Goal: Information Seeking & Learning: Check status

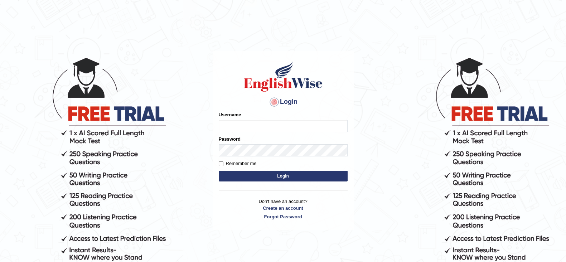
type input "Renurenu"
click at [230, 179] on button "Login" at bounding box center [283, 176] width 129 height 11
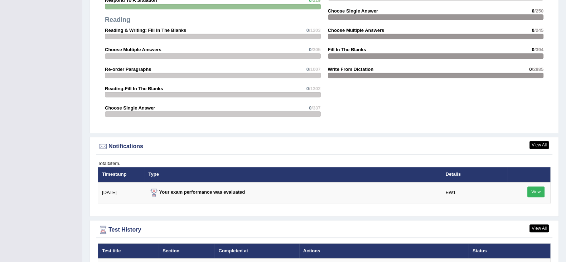
scroll to position [780, 0]
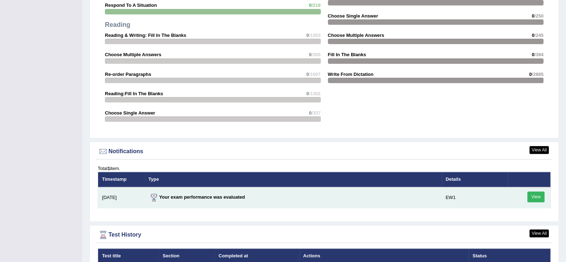
click at [543, 198] on link "View" at bounding box center [535, 196] width 17 height 11
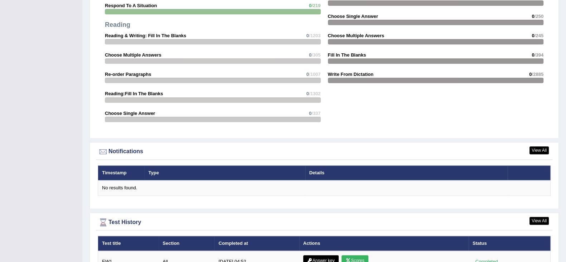
scroll to position [777, 0]
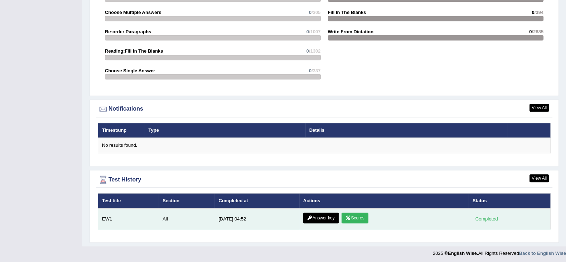
click at [350, 216] on icon at bounding box center [347, 218] width 5 height 4
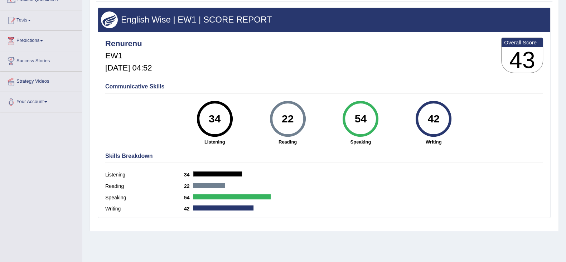
scroll to position [63, 0]
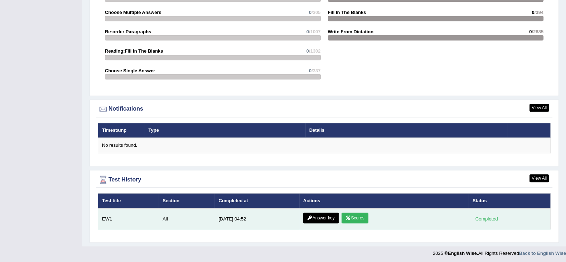
click at [318, 215] on link "Answer key" at bounding box center [320, 218] width 35 height 11
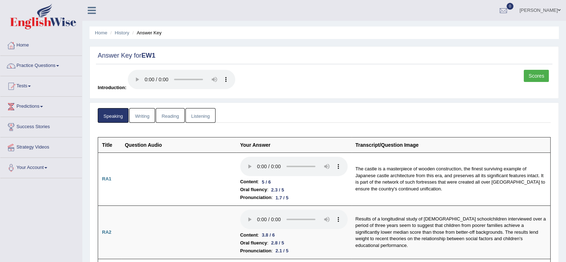
click at [145, 113] on link "Writing" at bounding box center [142, 115] width 26 height 15
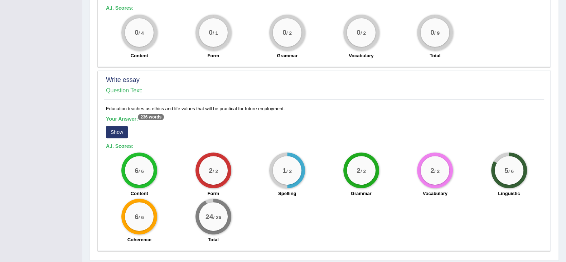
scroll to position [322, 0]
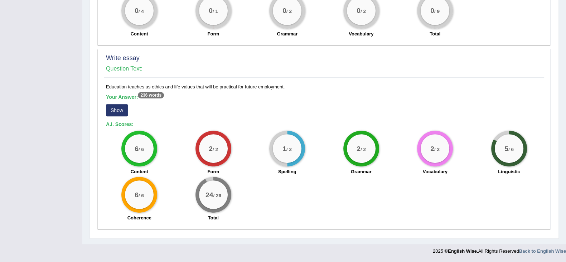
click at [431, 169] on label "Vocabulary" at bounding box center [435, 171] width 25 height 7
click at [115, 113] on button "Show" at bounding box center [117, 110] width 22 height 12
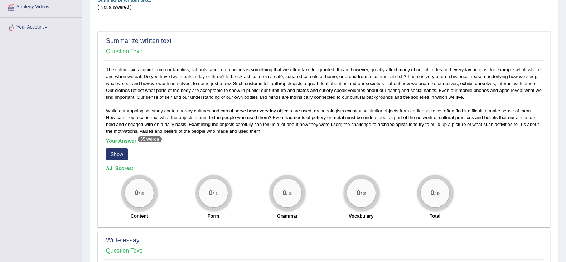
scroll to position [138, 0]
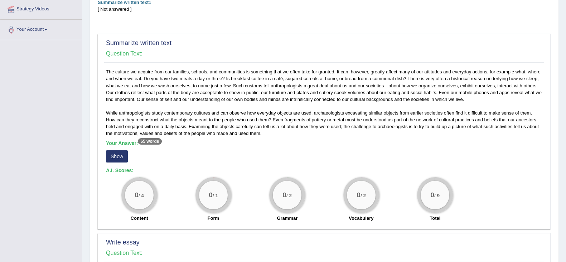
click at [112, 157] on button "Show" at bounding box center [117, 156] width 22 height 12
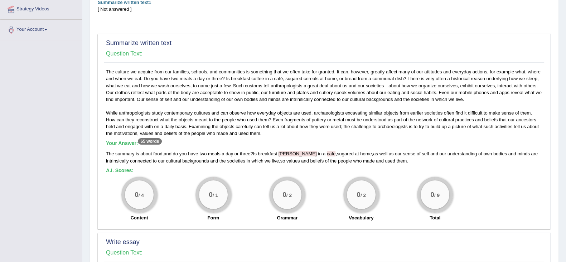
scroll to position [0, 0]
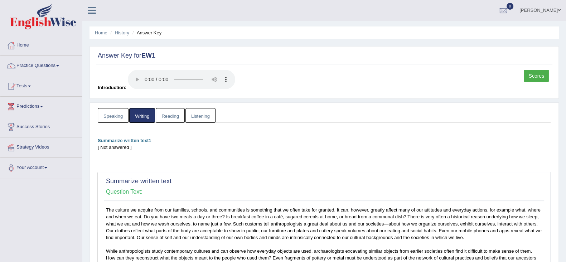
click at [168, 114] on link "Reading" at bounding box center [170, 115] width 29 height 15
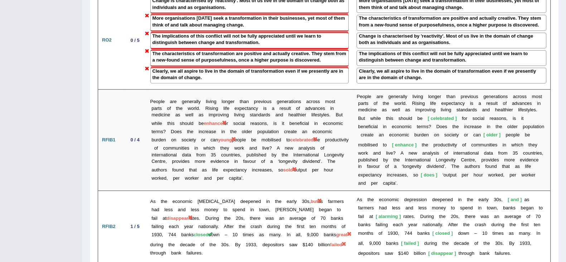
scroll to position [1041, 0]
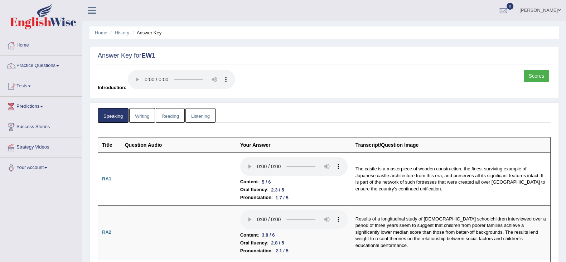
click at [169, 119] on link "Reading" at bounding box center [170, 115] width 29 height 15
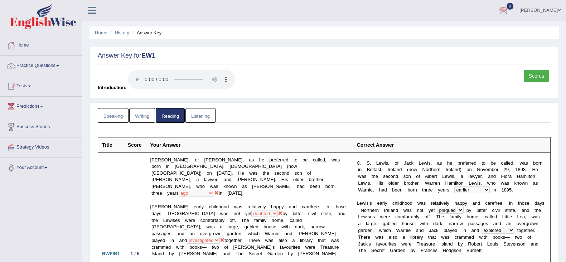
click at [199, 114] on link "Listening" at bounding box center [200, 115] width 30 height 15
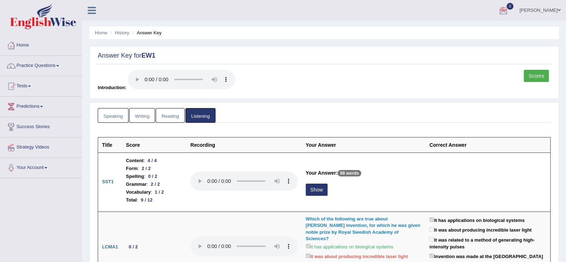
click at [530, 75] on link "Scores" at bounding box center [536, 76] width 25 height 12
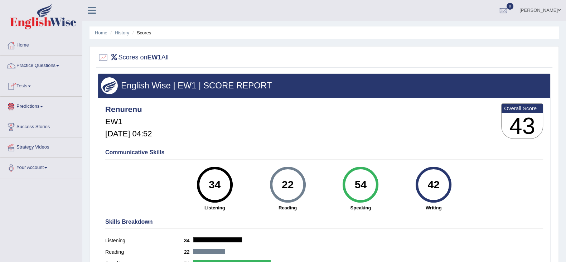
click at [44, 105] on link "Predictions" at bounding box center [41, 106] width 82 height 18
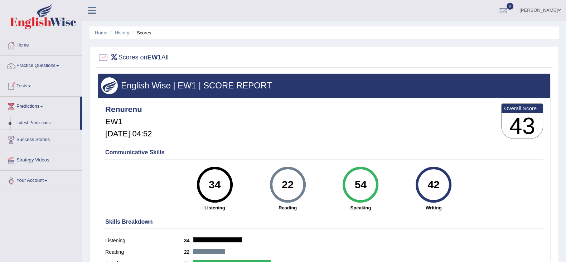
click at [29, 85] on link "Tests" at bounding box center [41, 85] width 82 height 18
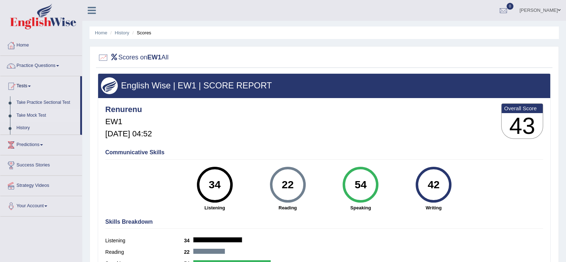
click at [27, 114] on link "Take Mock Test" at bounding box center [46, 115] width 67 height 13
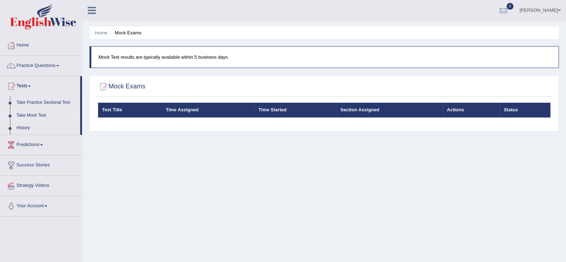
click at [27, 114] on link "Take Mock Test" at bounding box center [46, 115] width 67 height 13
